Goal: Transaction & Acquisition: Book appointment/travel/reservation

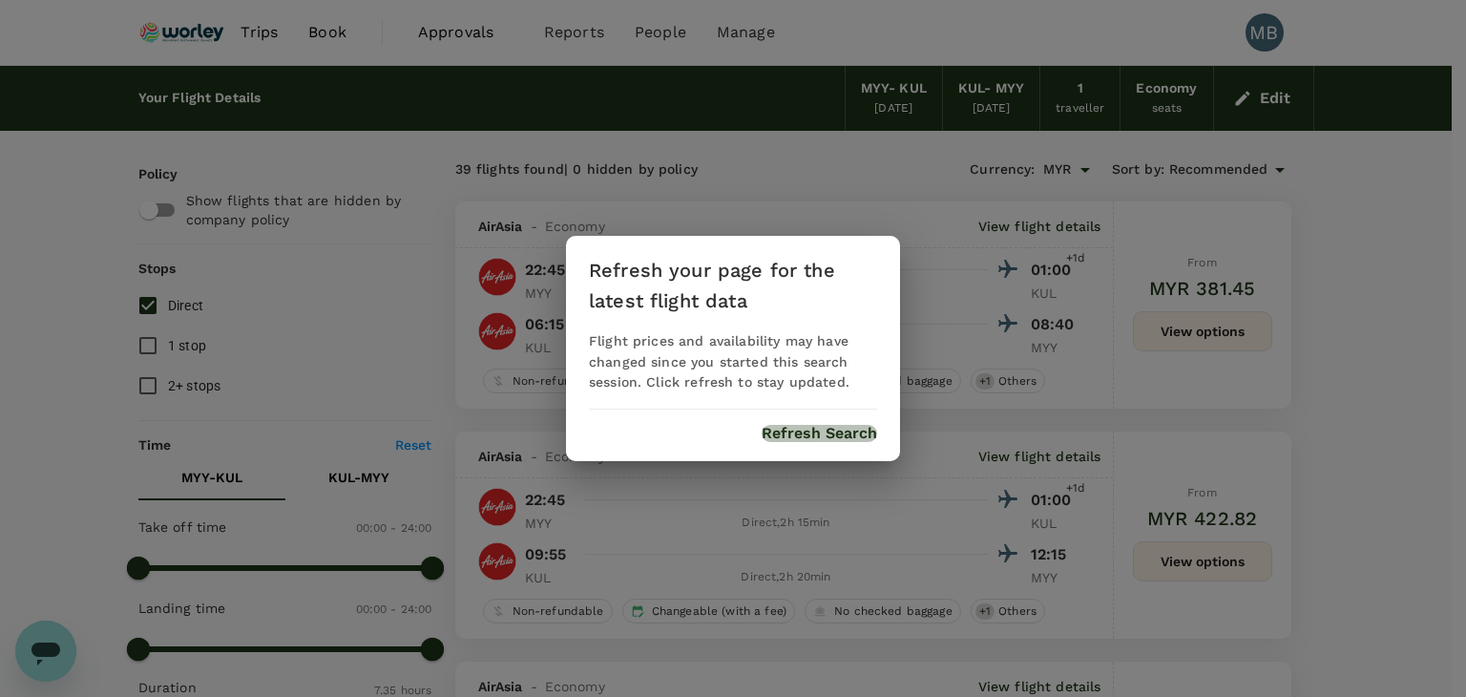
click at [850, 440] on button "Refresh Search" at bounding box center [820, 433] width 116 height 17
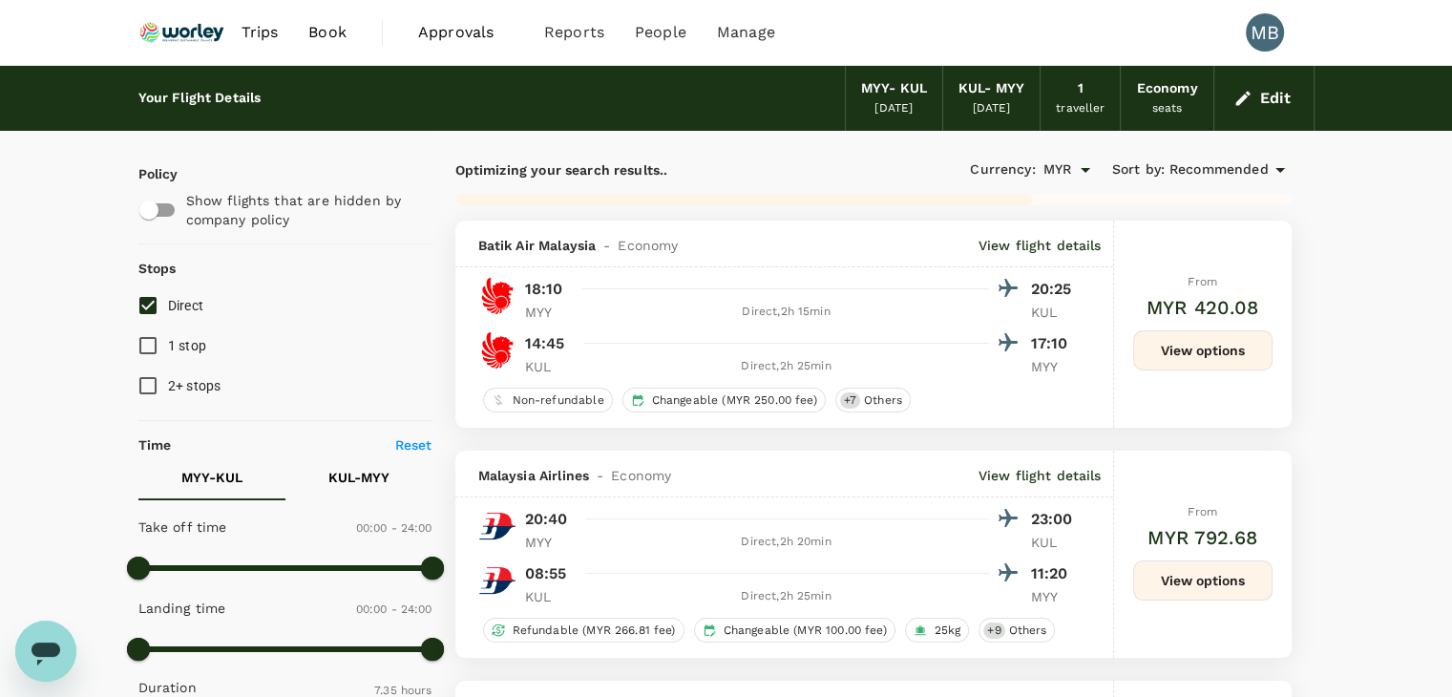
click at [1264, 93] on button "Edit" at bounding box center [1264, 98] width 69 height 31
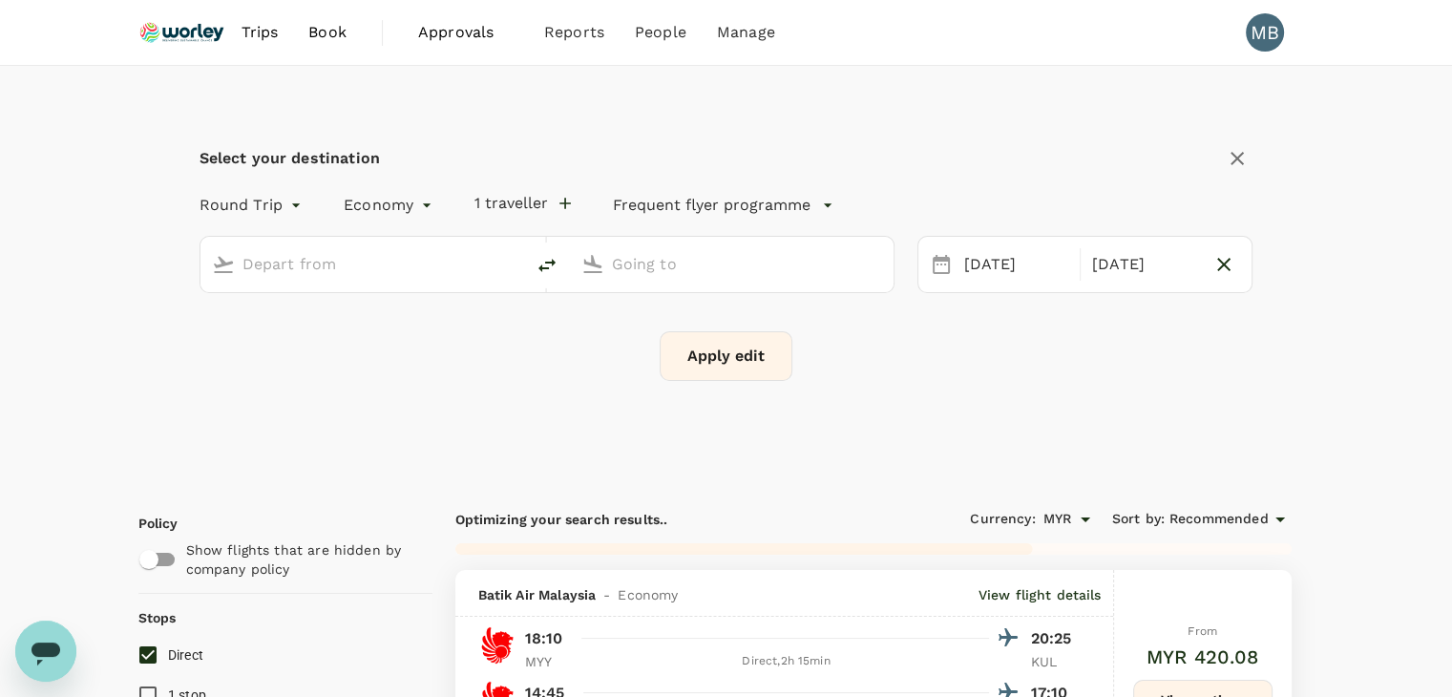
type input "Miri Intl (MYY)"
type input "Kuala Lumpur Intl ([GEOGRAPHIC_DATA])"
type input "910"
click at [548, 261] on icon "delete" at bounding box center [546, 265] width 17 height 13
type input "Kuala Lumpur Intl ([GEOGRAPHIC_DATA])"
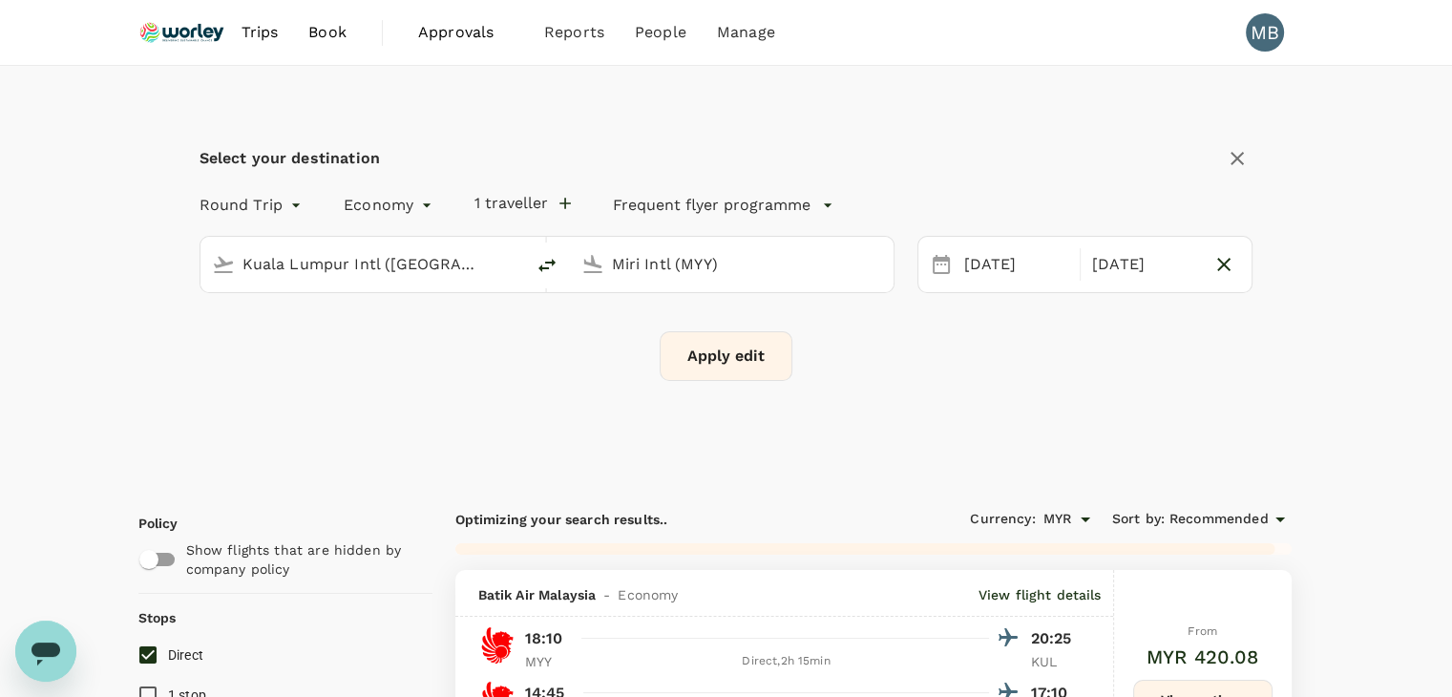
click at [629, 254] on input "Miri Intl (MYY)" at bounding box center [733, 264] width 242 height 30
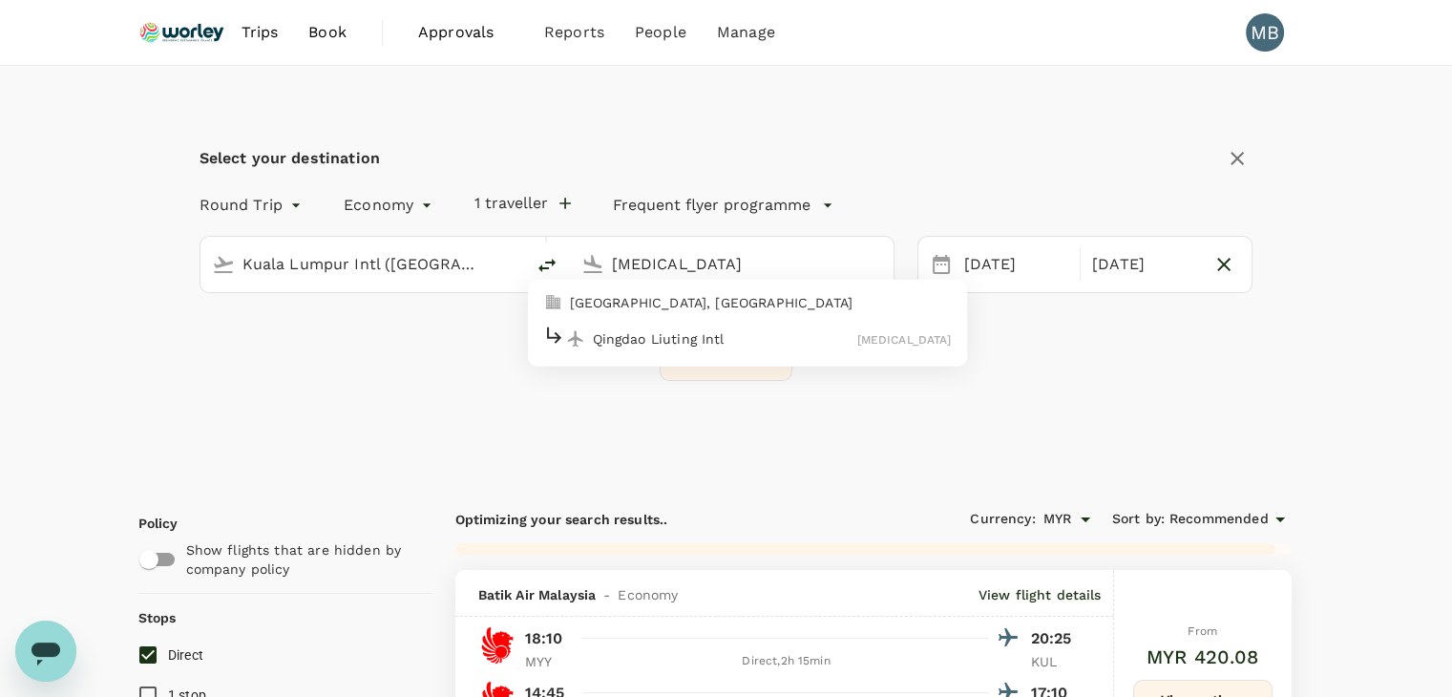
click at [628, 333] on p "Qingdao Liuting Intl" at bounding box center [725, 337] width 264 height 19
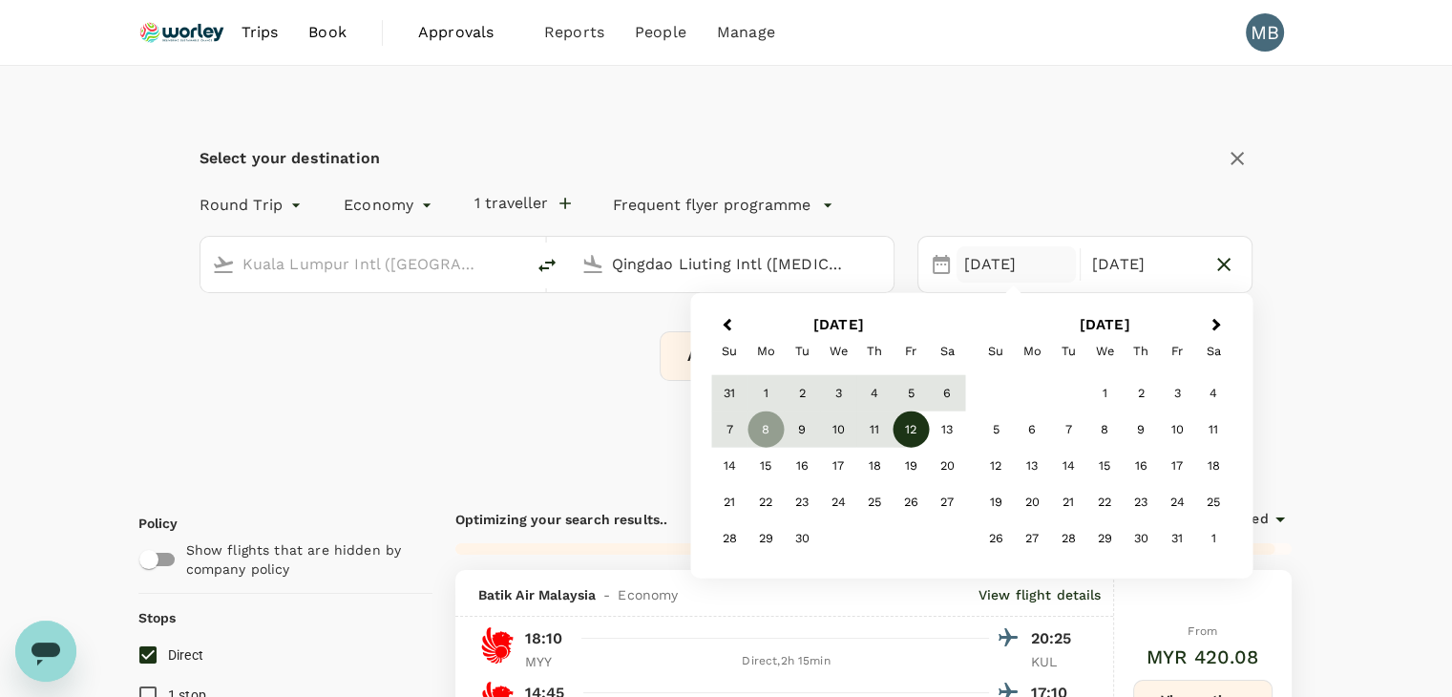
type input "Qingdao Liuting Intl (TAO)"
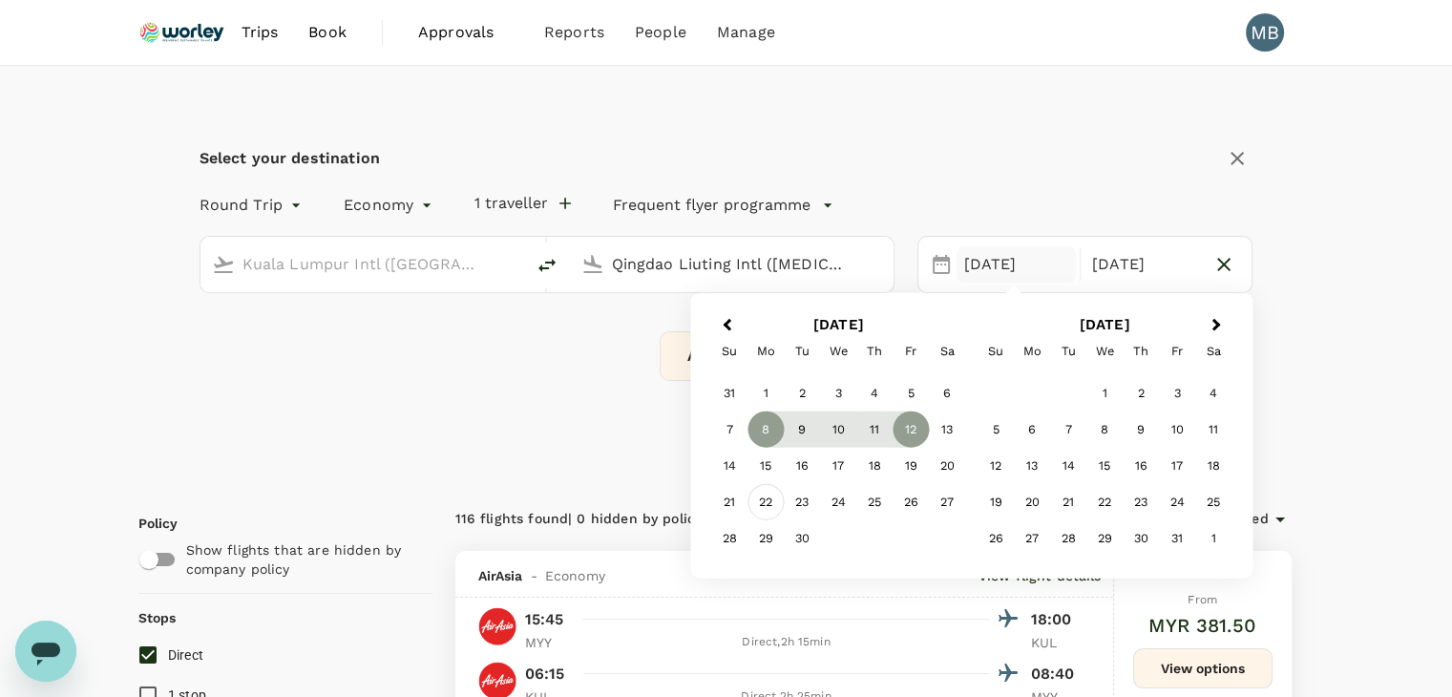
click at [758, 504] on div "22" at bounding box center [765, 502] width 36 height 36
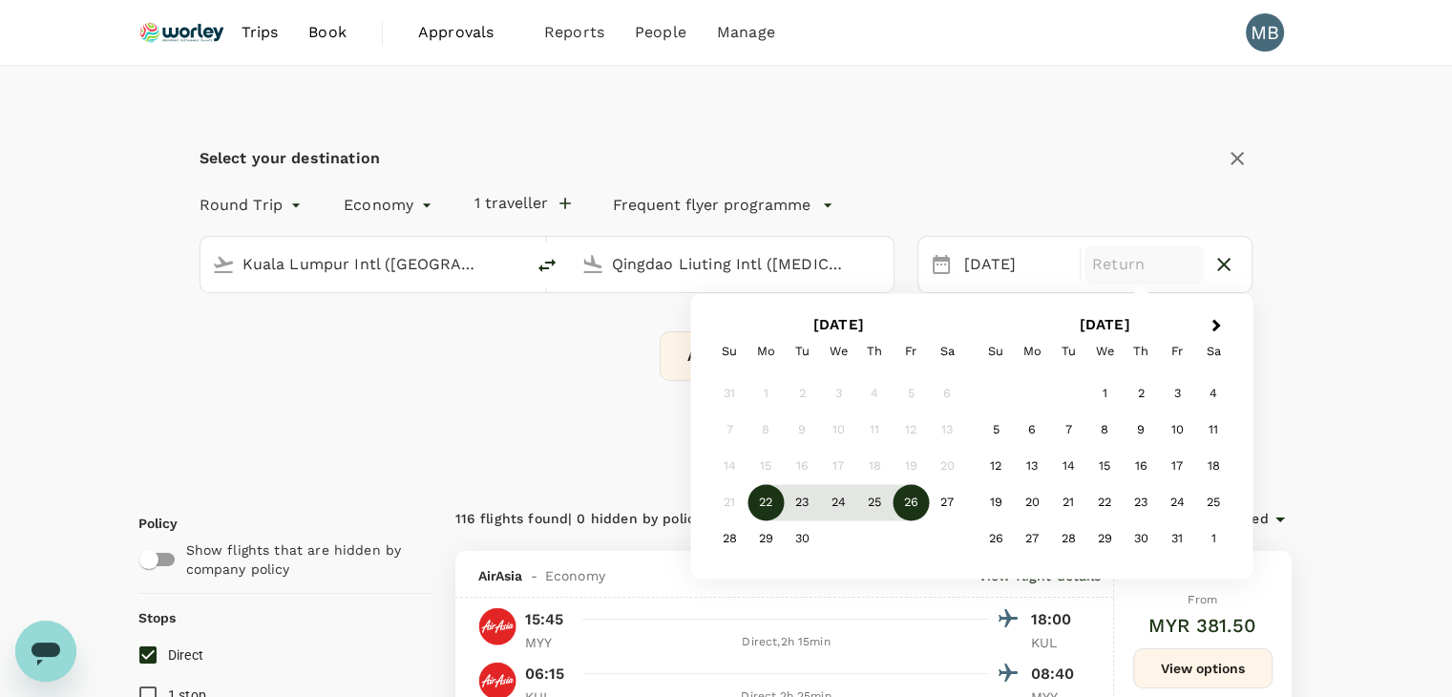
click at [895, 500] on div "26" at bounding box center [911, 503] width 36 height 36
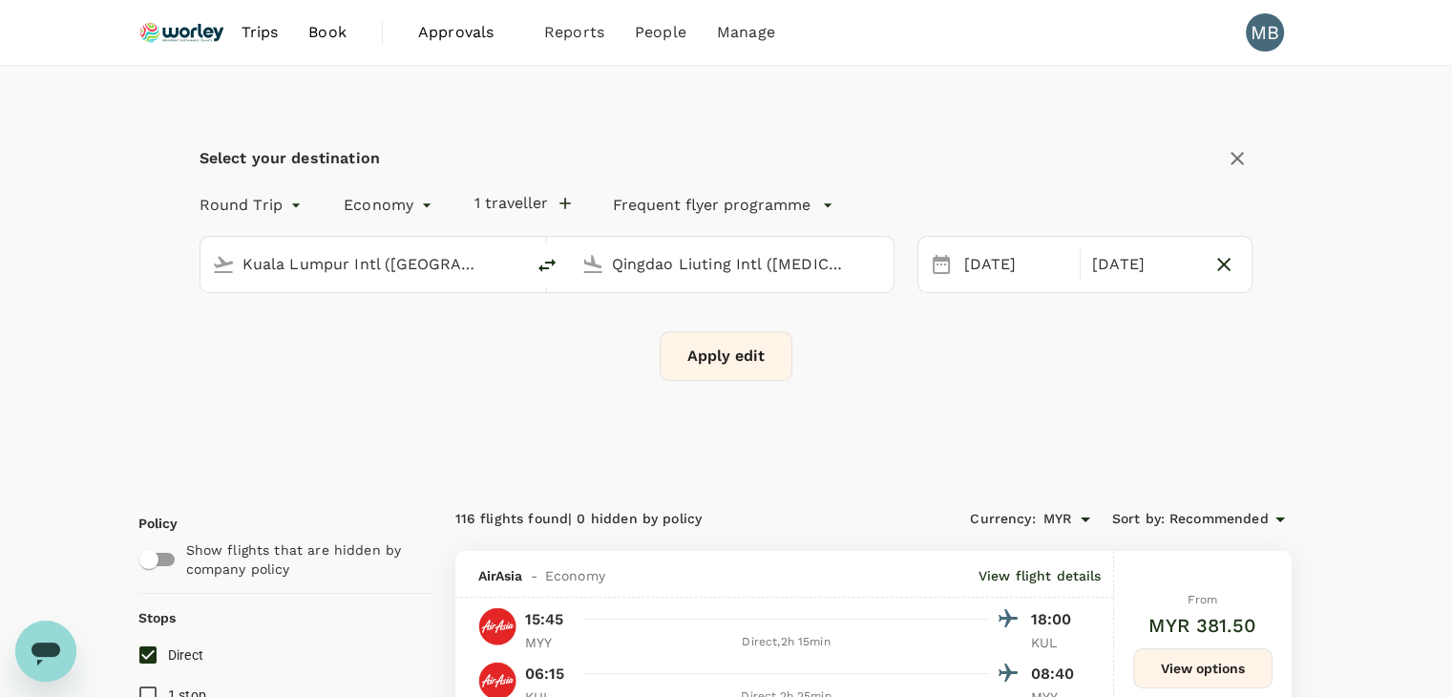
click at [764, 365] on button "Apply edit" at bounding box center [726, 356] width 133 height 50
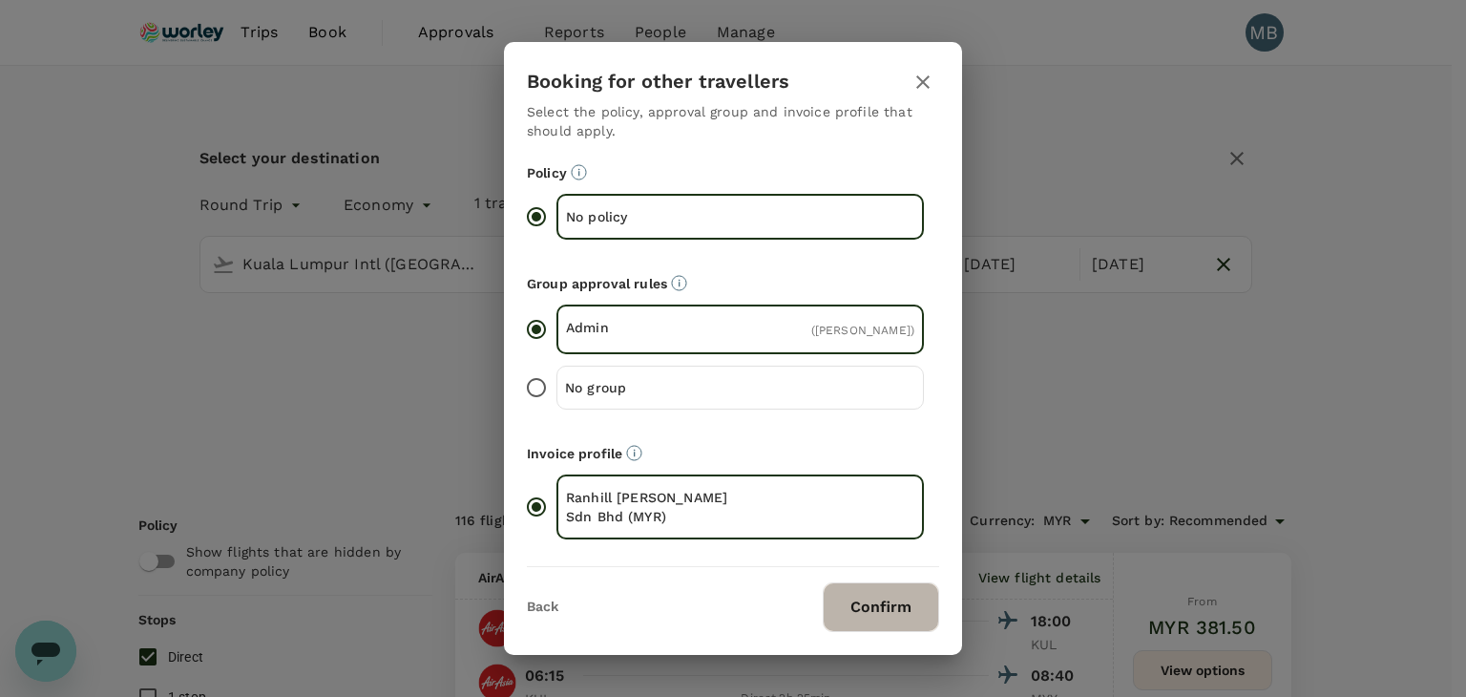
click at [893, 598] on button "Confirm" at bounding box center [881, 607] width 116 height 50
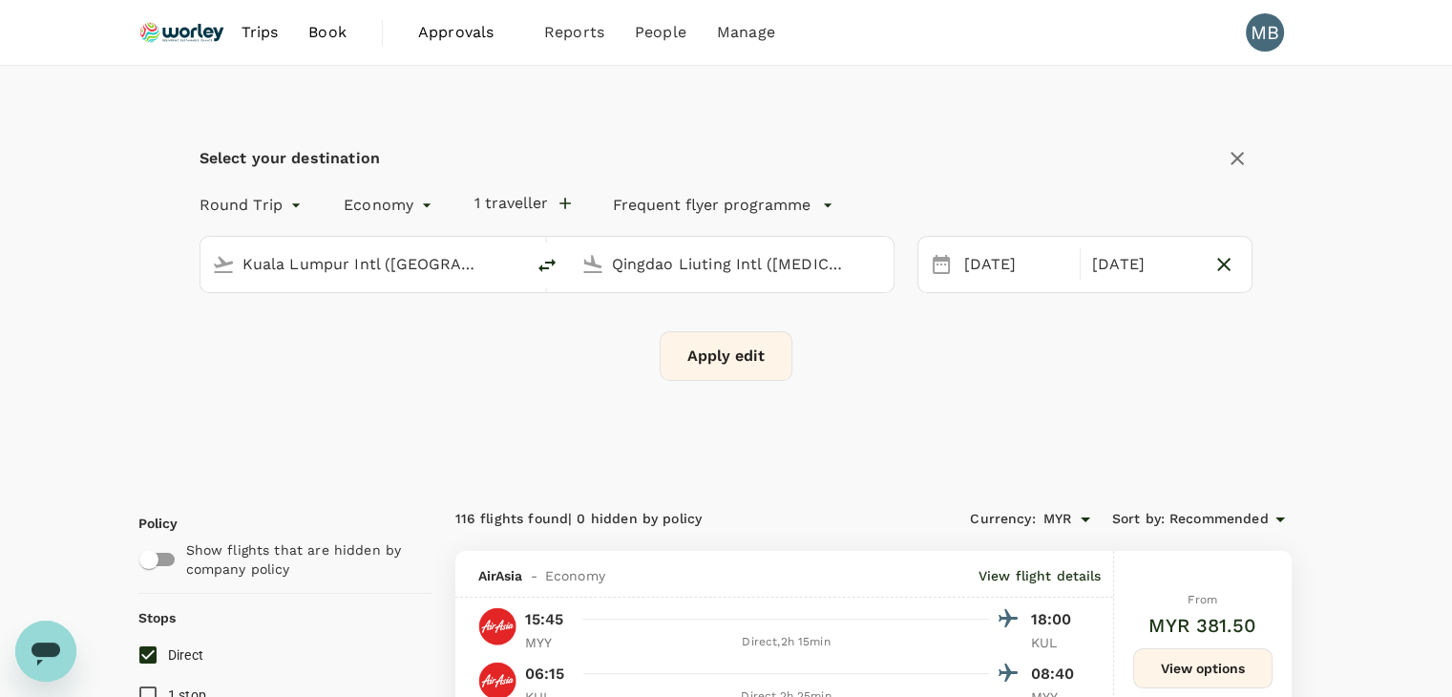
checkbox input "false"
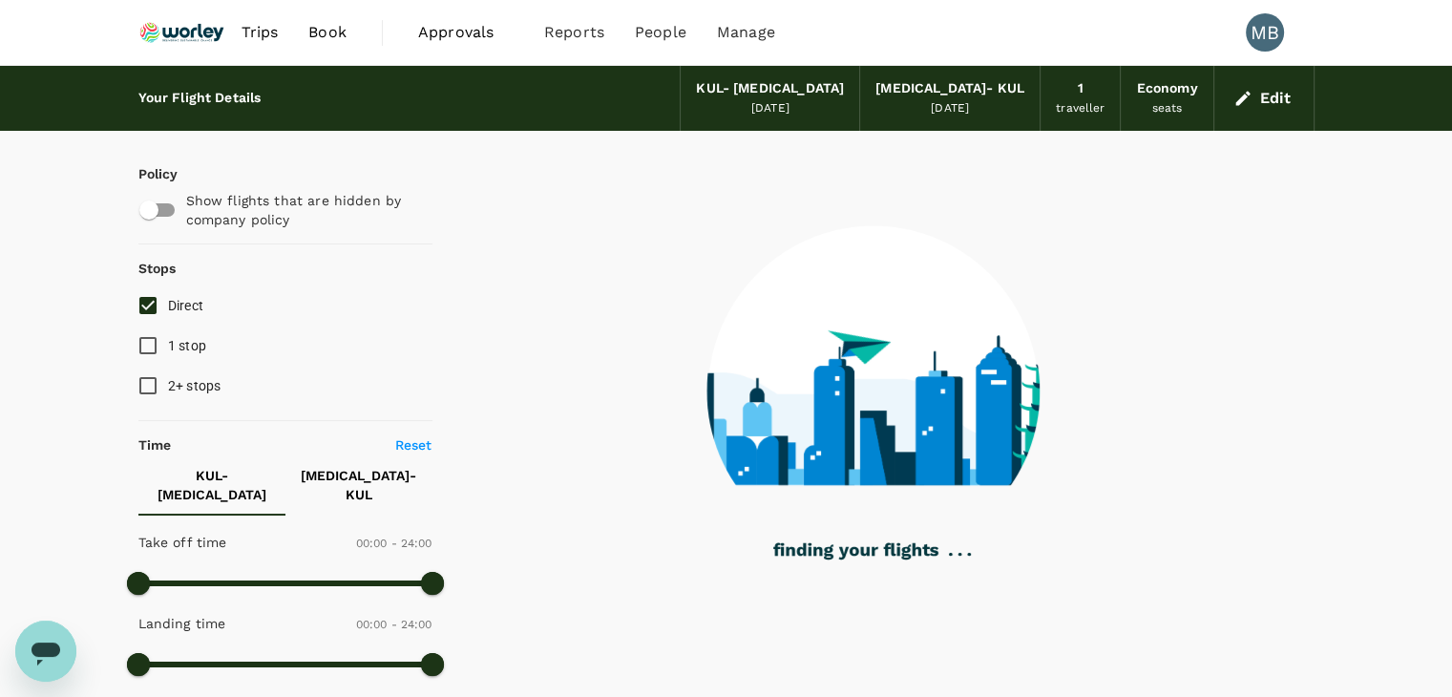
type input "1225"
checkbox input "true"
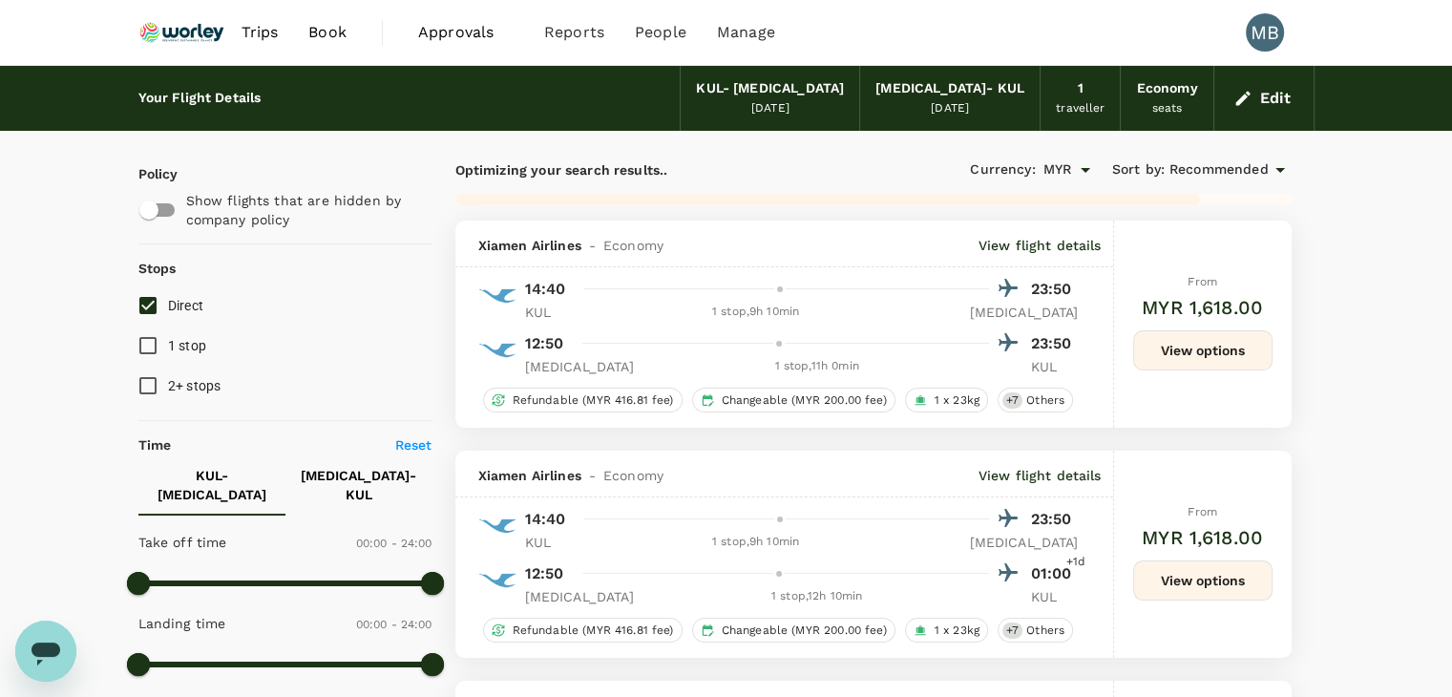
type input "1765"
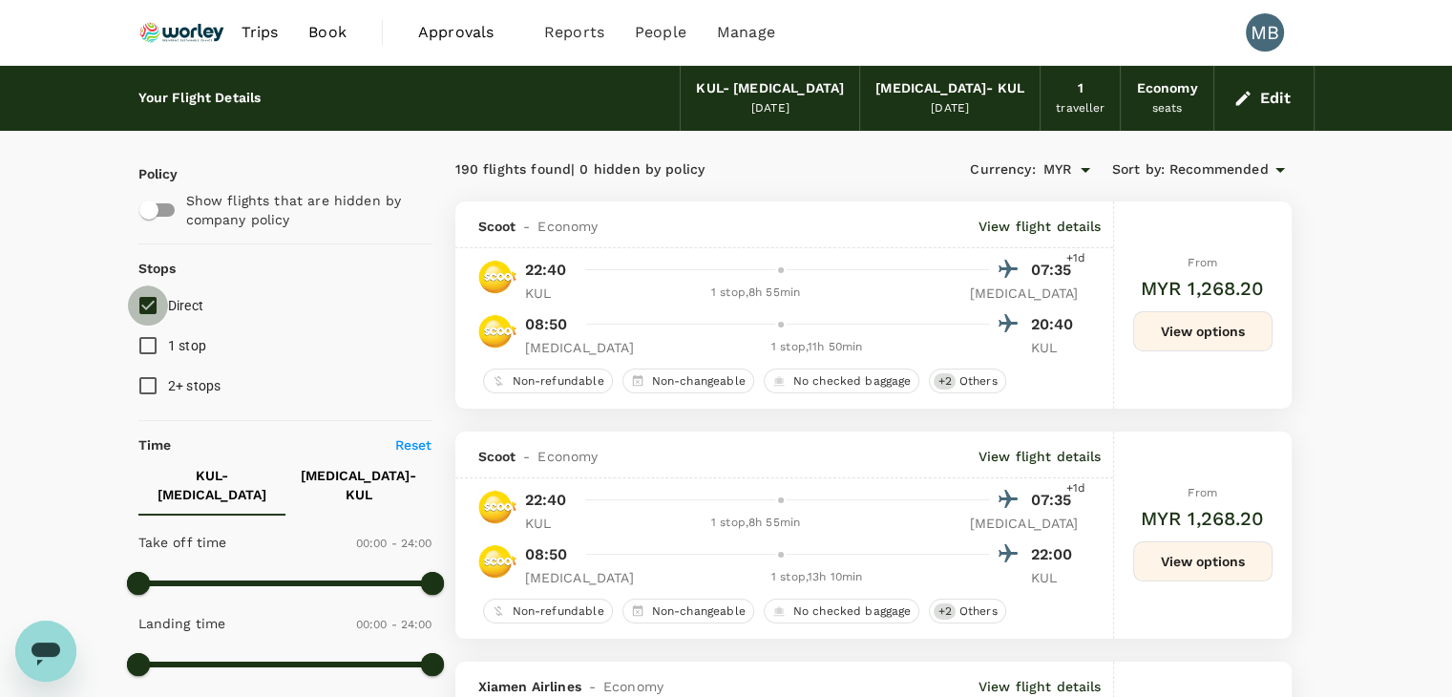
click at [152, 298] on input "Direct" at bounding box center [148, 305] width 40 height 40
checkbox input "false"
click at [142, 341] on input "1 stop" at bounding box center [148, 346] width 40 height 40
checkbox input "true"
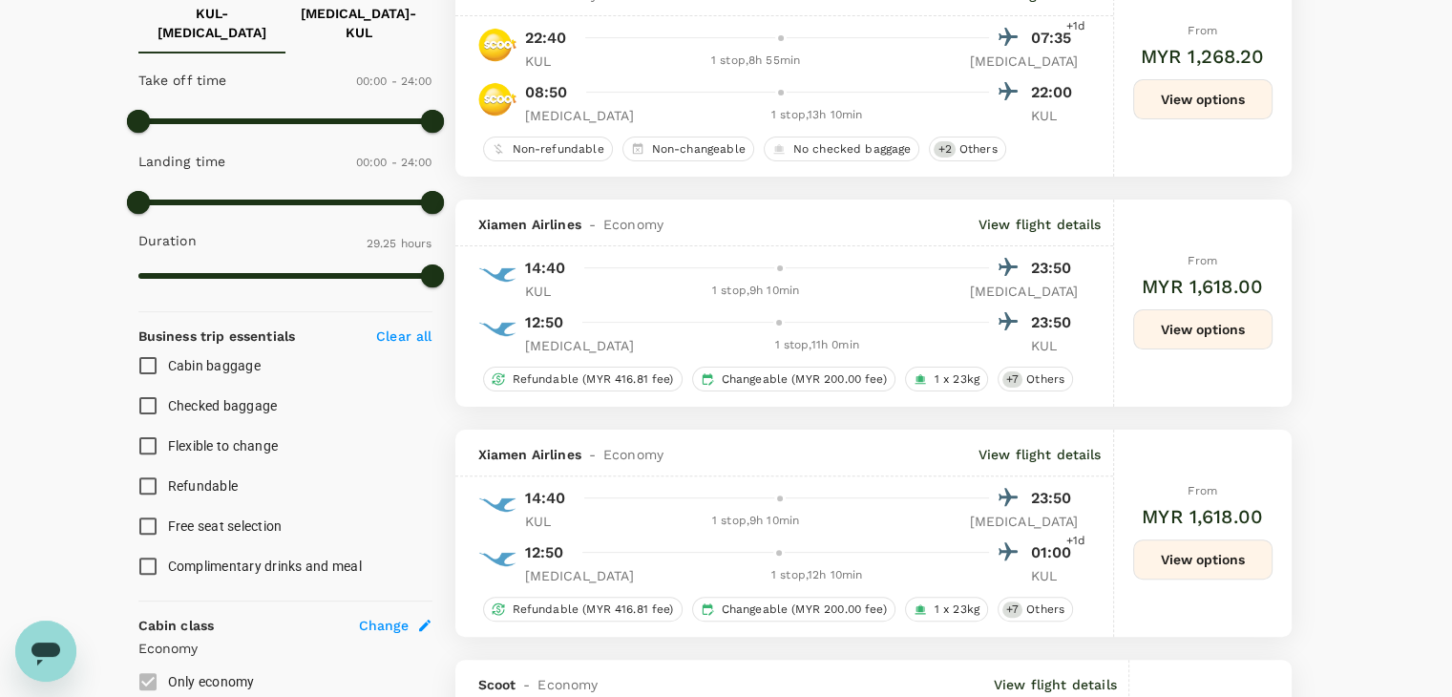
scroll to position [200, 0]
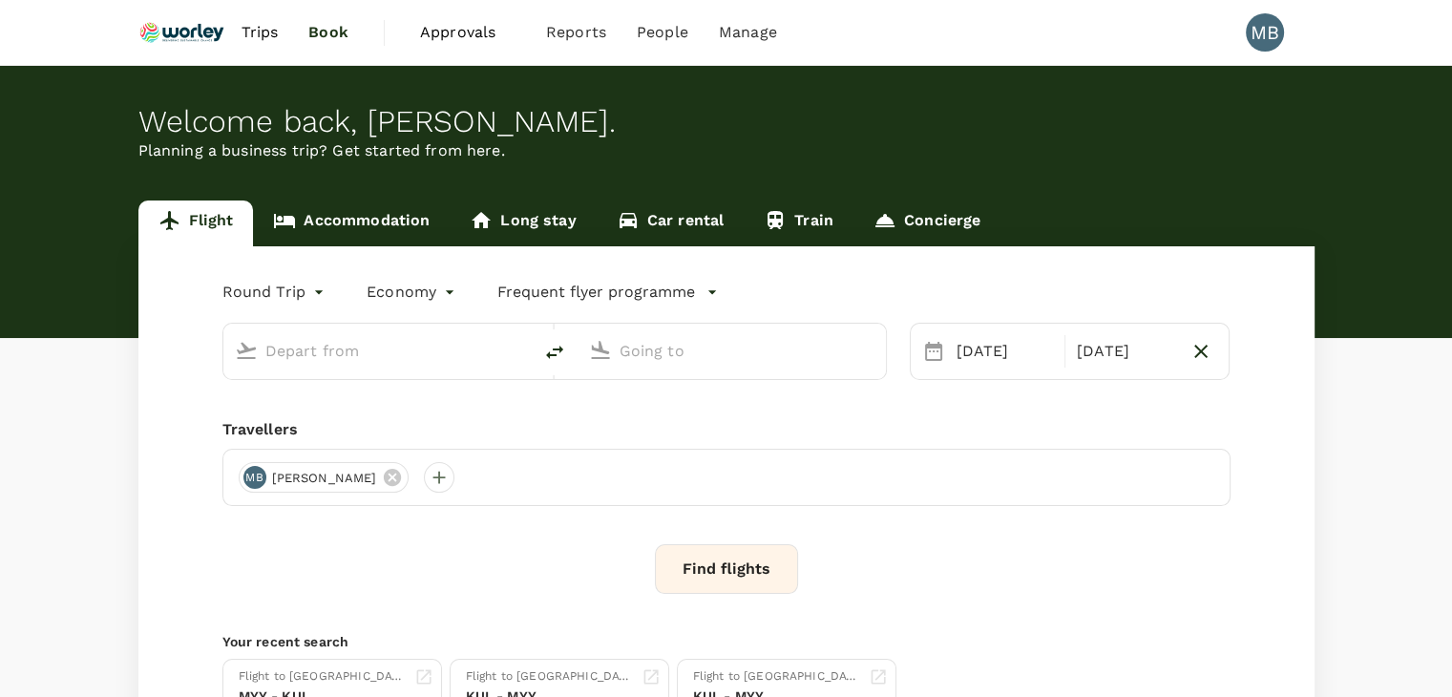
type input "Kuala Lumpur Intl ([GEOGRAPHIC_DATA])"
type input "Qingdao Liuting Intl ([MEDICAL_DATA])"
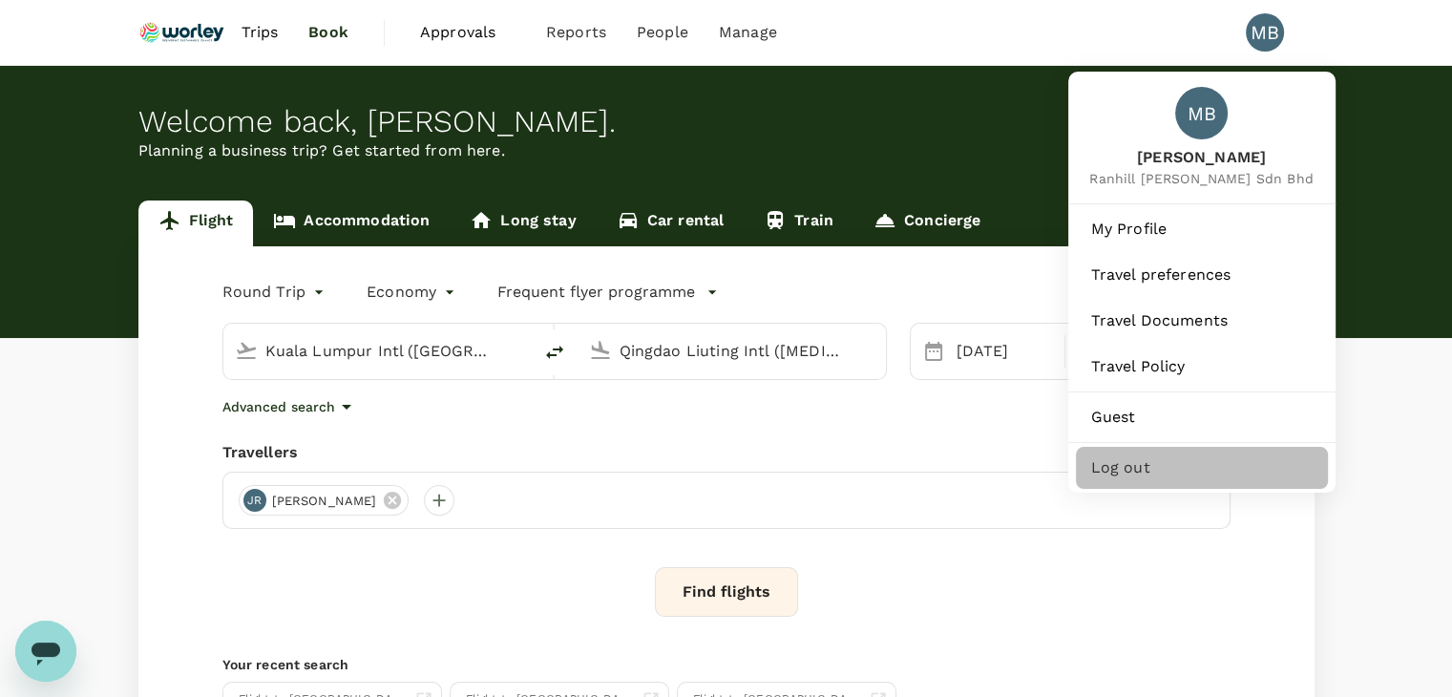
click at [1128, 489] on div "Log out" at bounding box center [1202, 468] width 252 height 42
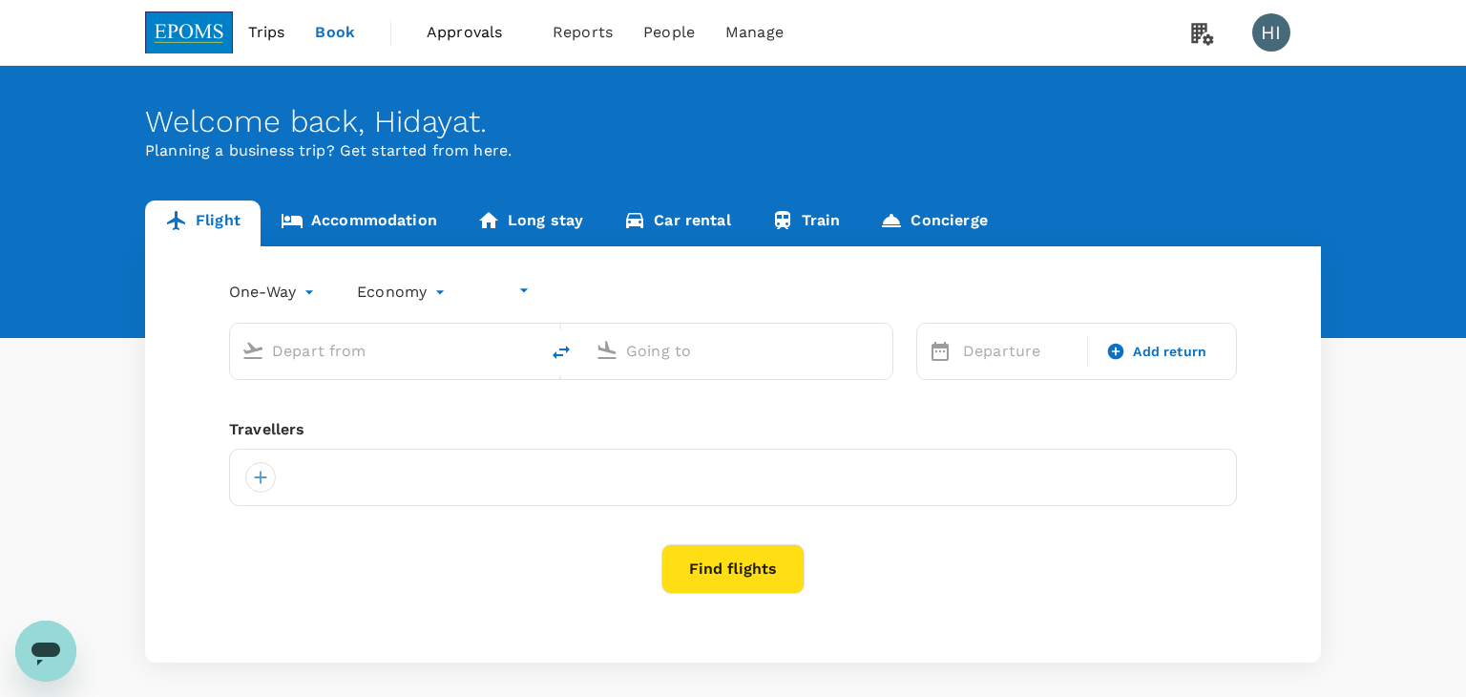
type input "undefined, undefined (any)"
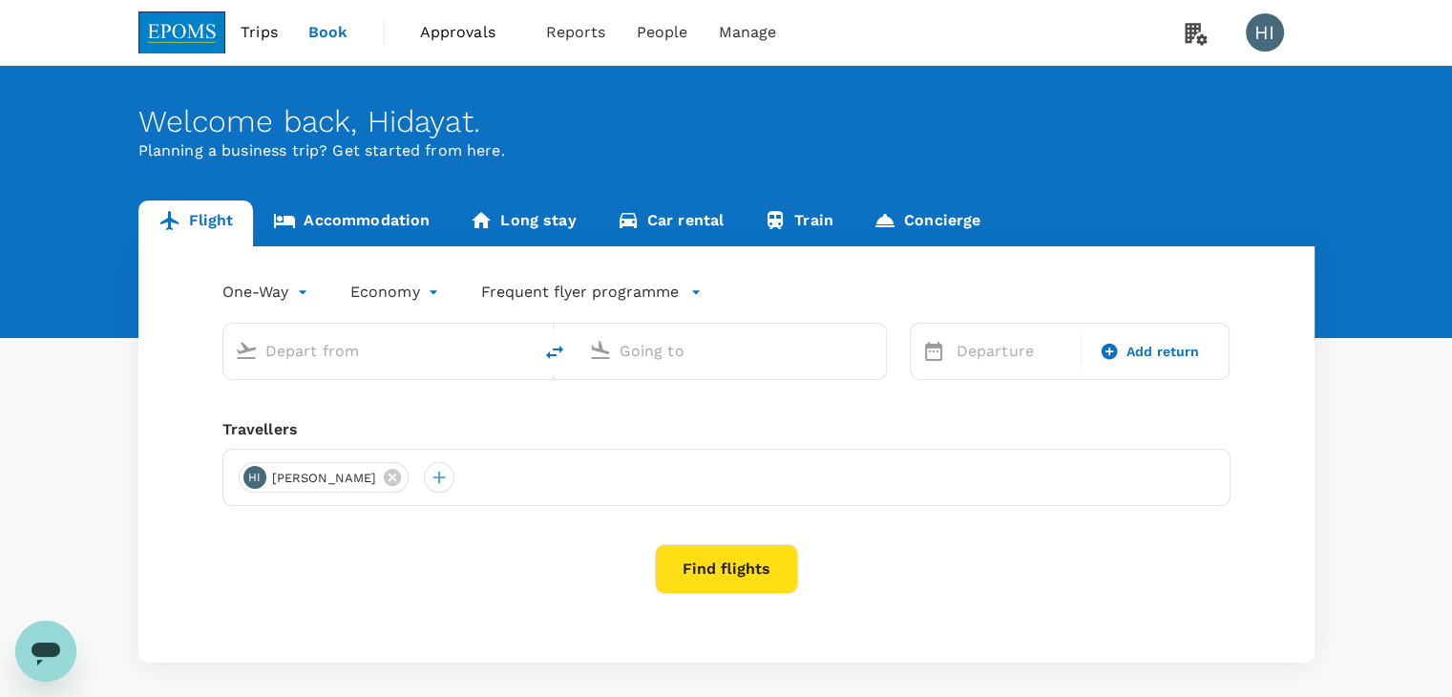
type input "[PERSON_NAME] (JHB)"
type input "Kuala Lumpur Intl ([GEOGRAPHIC_DATA])"
